Goal: Navigation & Orientation: Find specific page/section

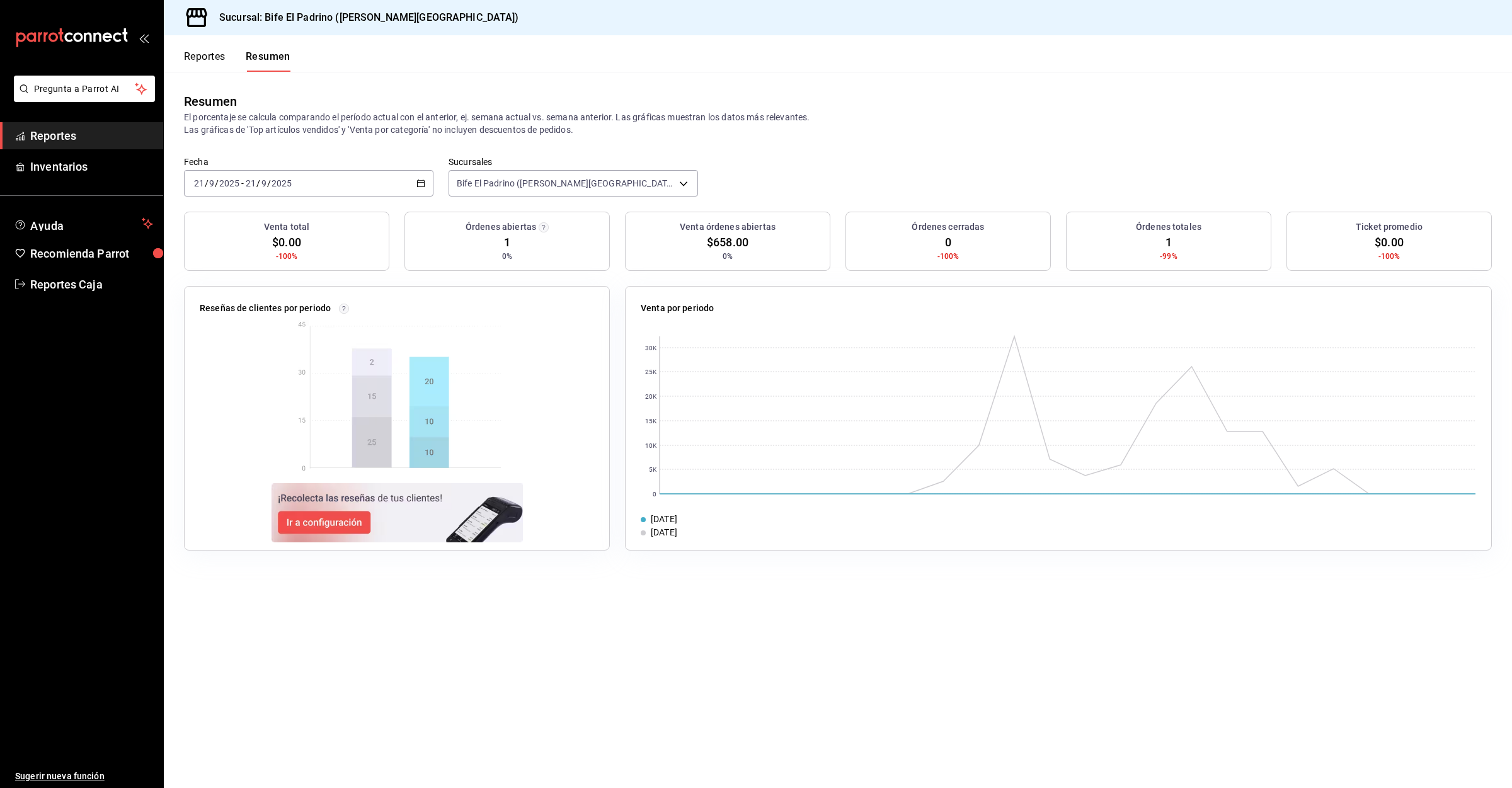
click at [206, 56] on button "Reportes" at bounding box center [204, 61] width 42 height 21
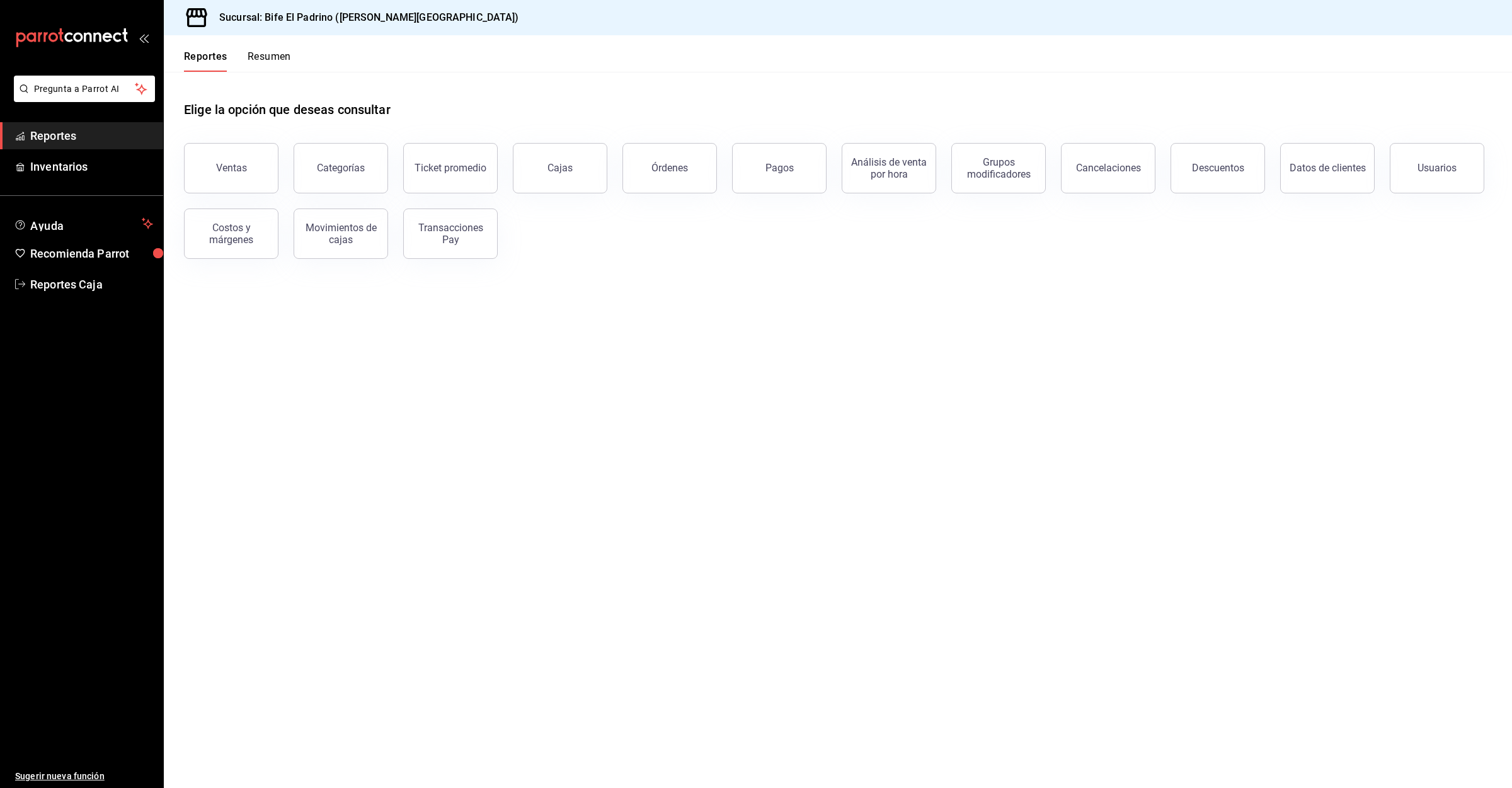
click at [277, 59] on button "Resumen" at bounding box center [269, 61] width 44 height 21
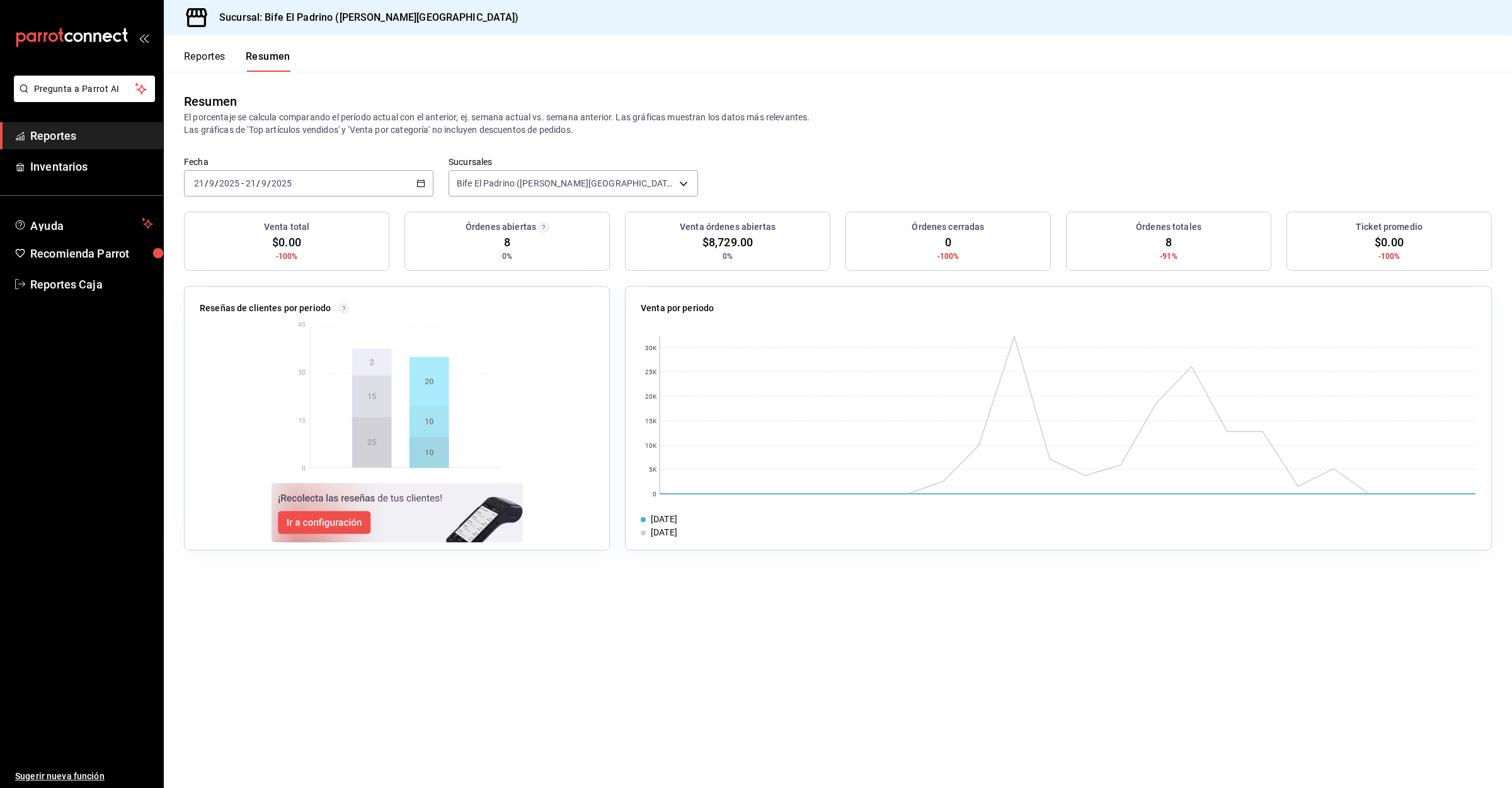
click at [215, 55] on button "Reportes" at bounding box center [204, 61] width 42 height 21
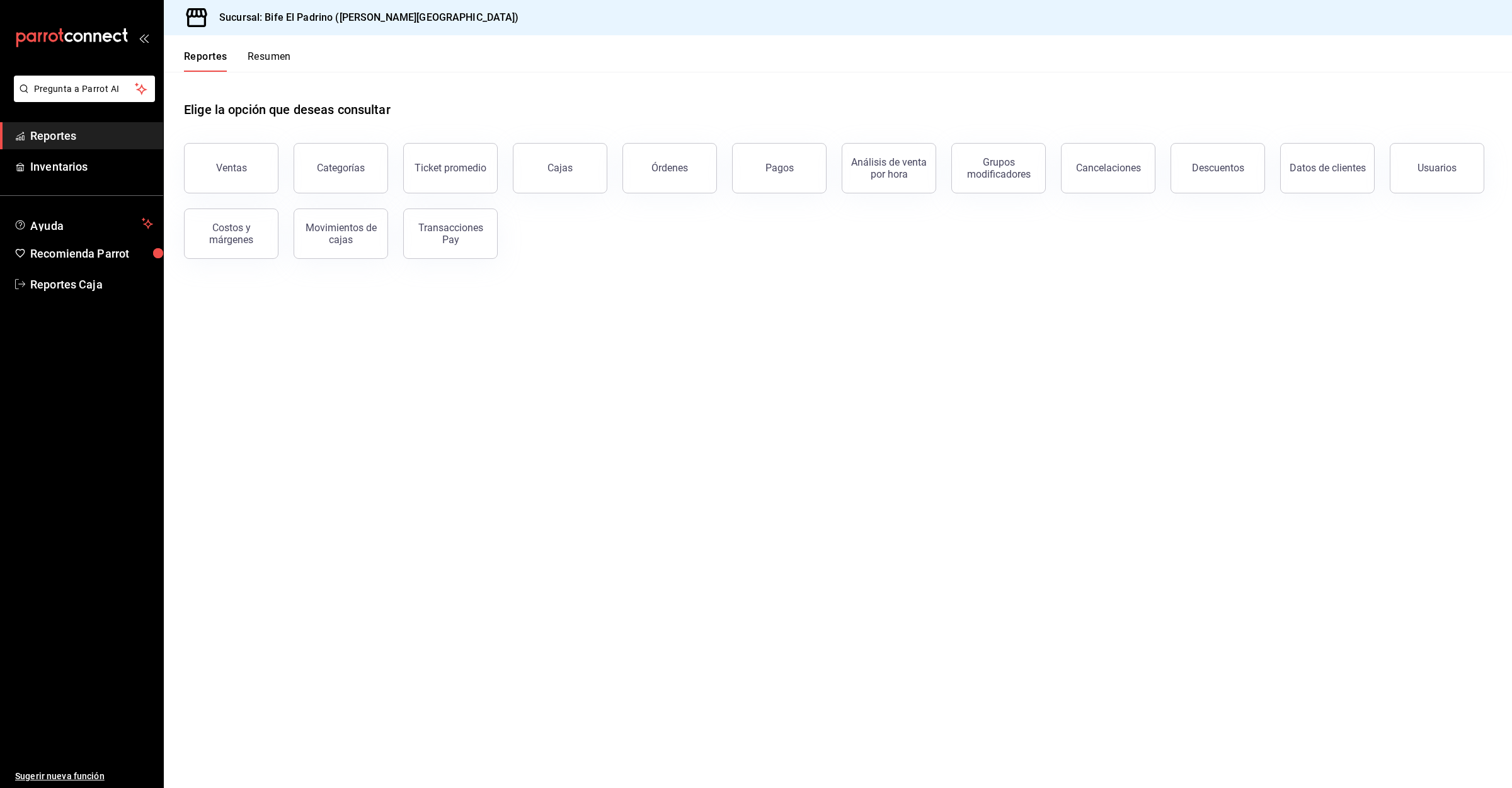
click at [281, 51] on button "Resumen" at bounding box center [269, 61] width 44 height 21
